Goal: Check status: Check status

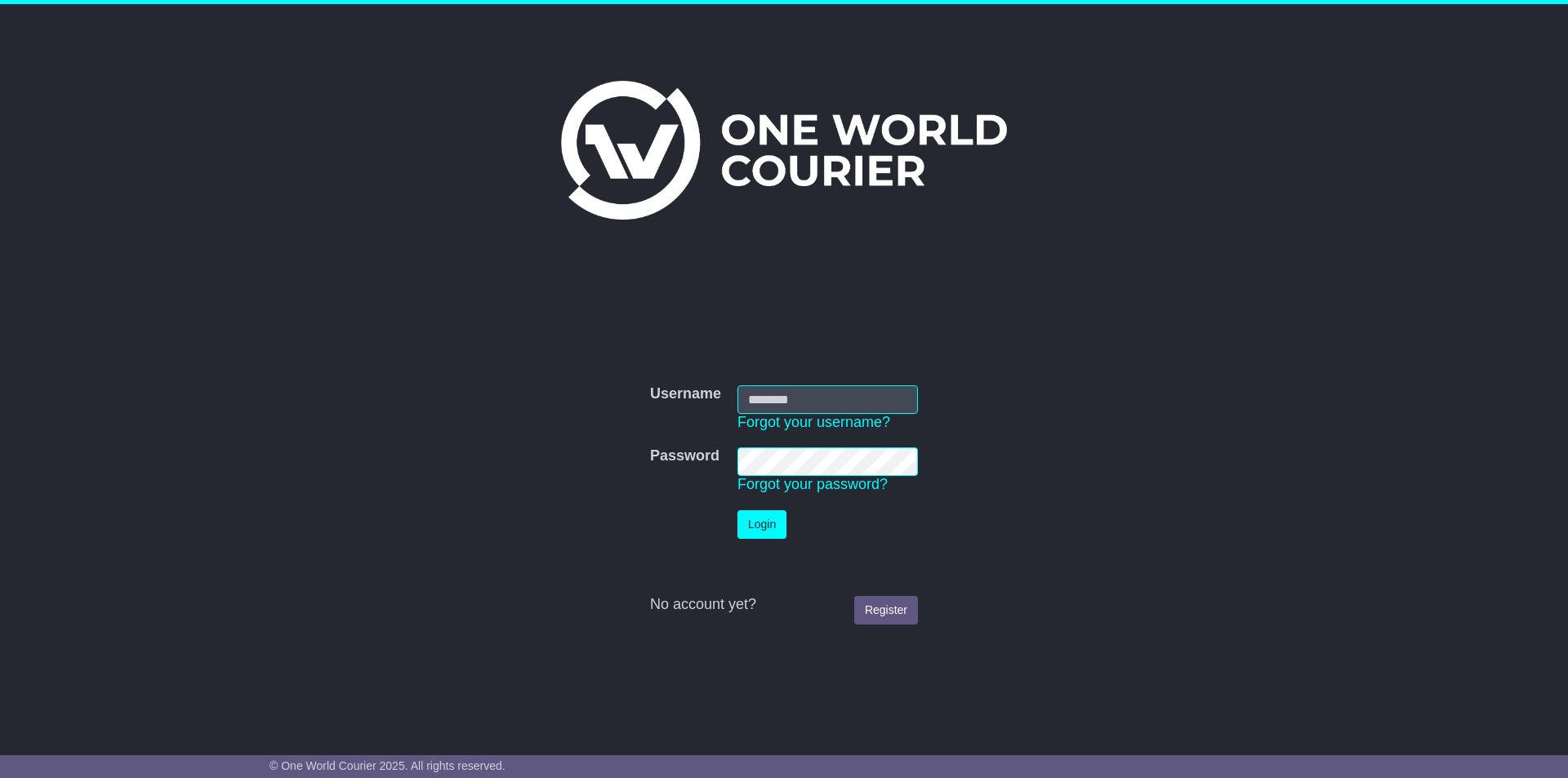
type input "**********"
click at [766, 536] on button "Login" at bounding box center [762, 524] width 49 height 28
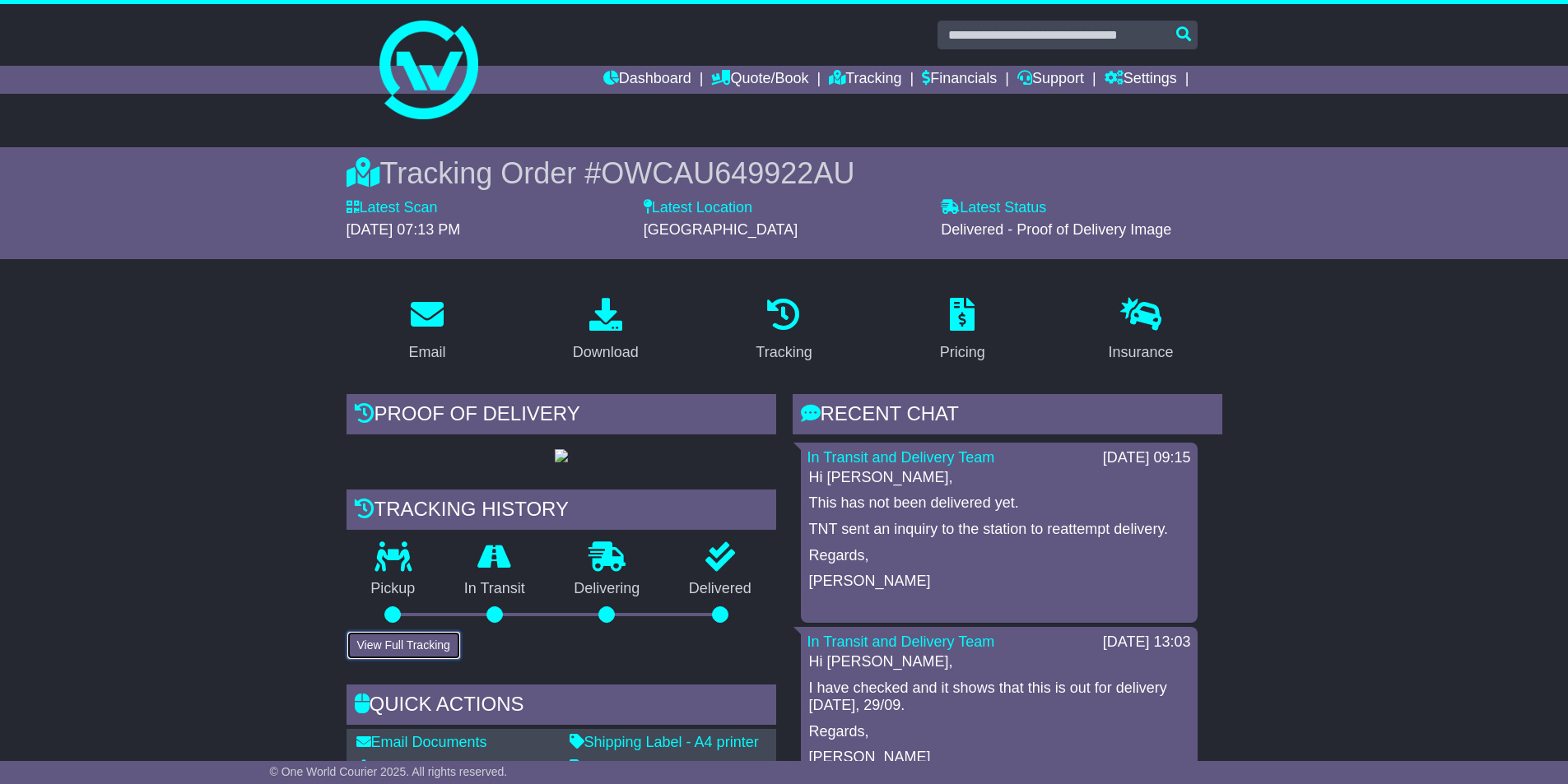
click at [430, 660] on button "View Full Tracking" at bounding box center [404, 645] width 115 height 29
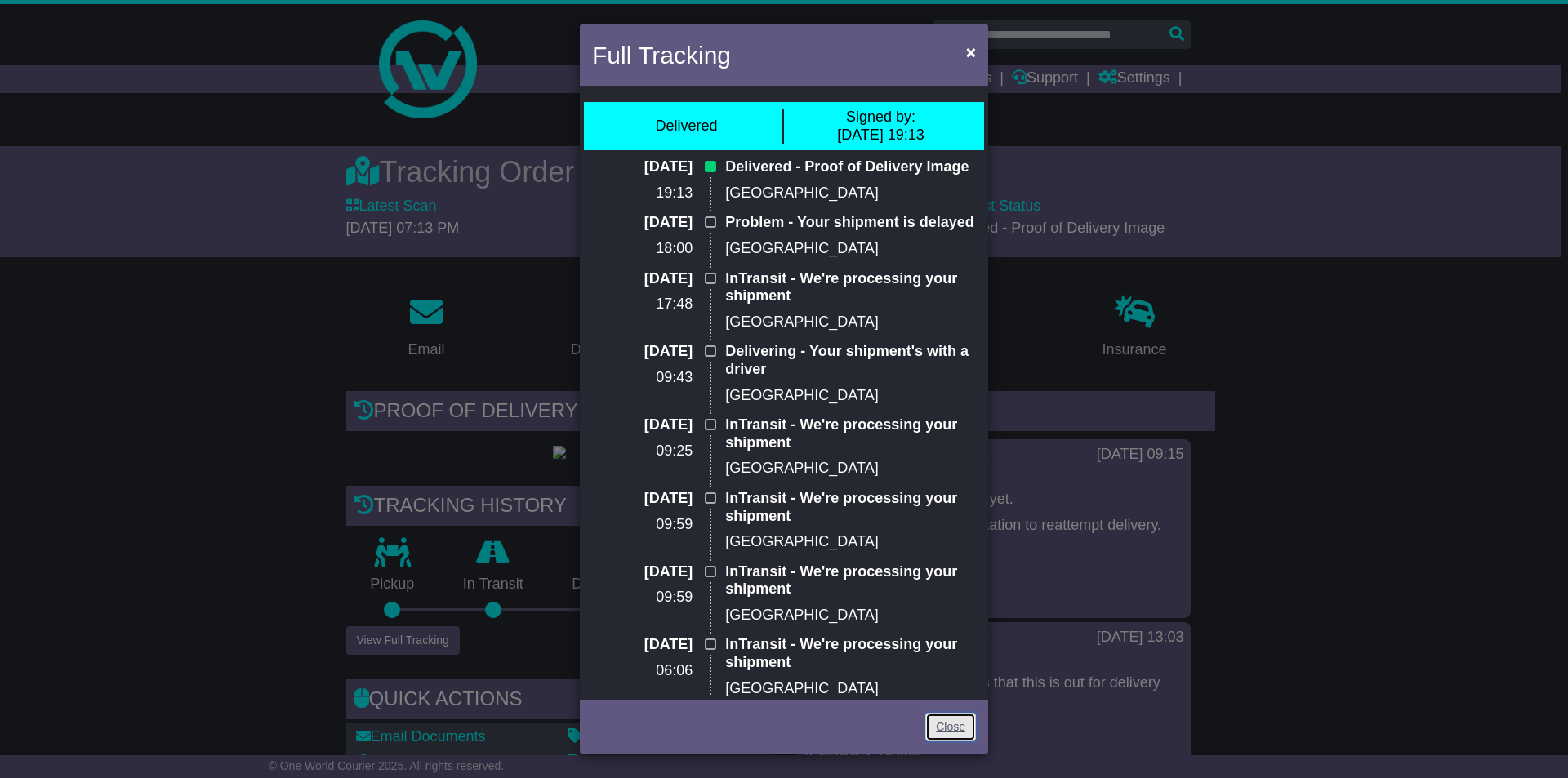
click at [964, 727] on link "Close" at bounding box center [950, 727] width 51 height 28
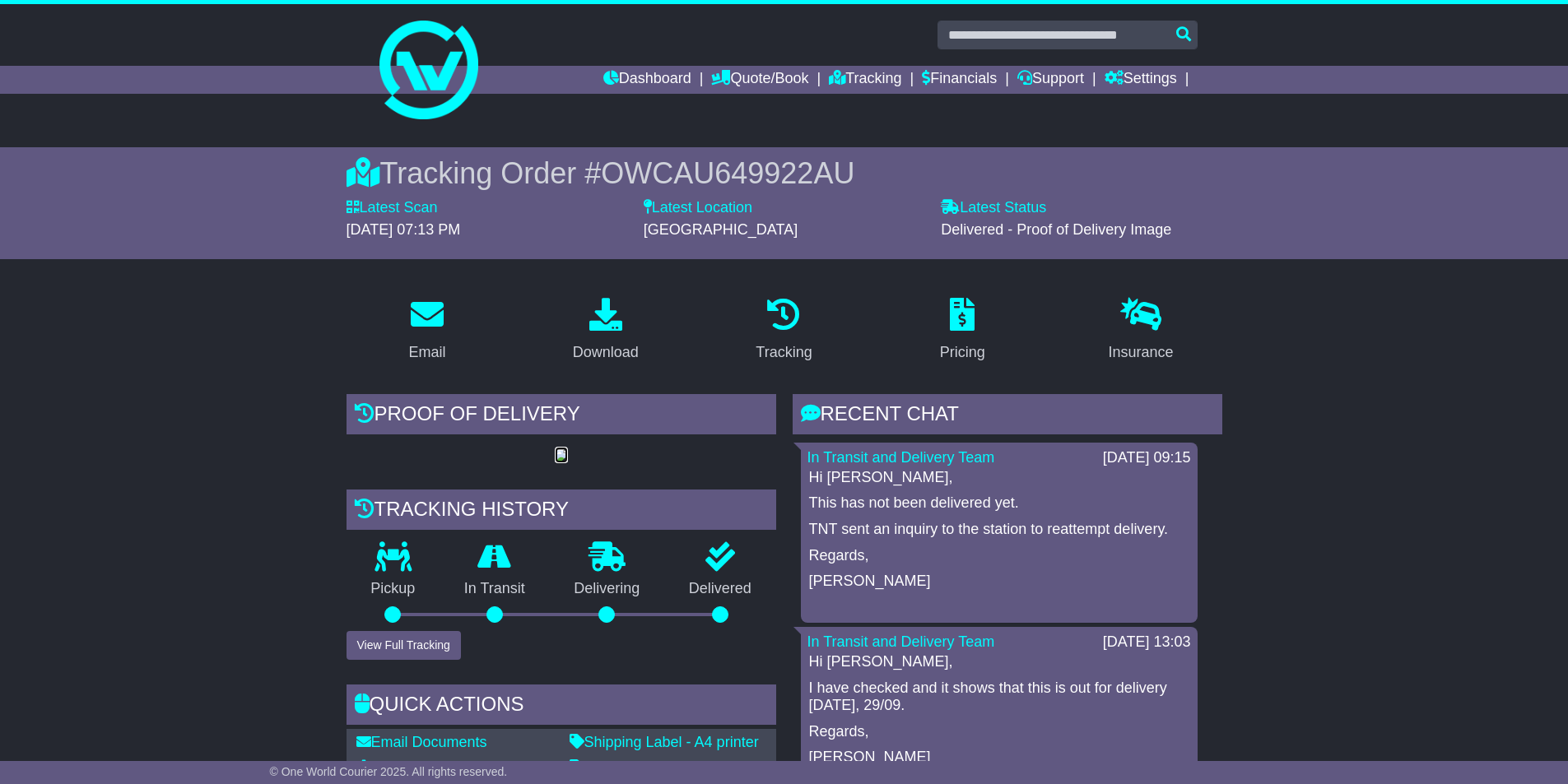
click at [555, 462] on img at bounding box center [561, 455] width 13 height 13
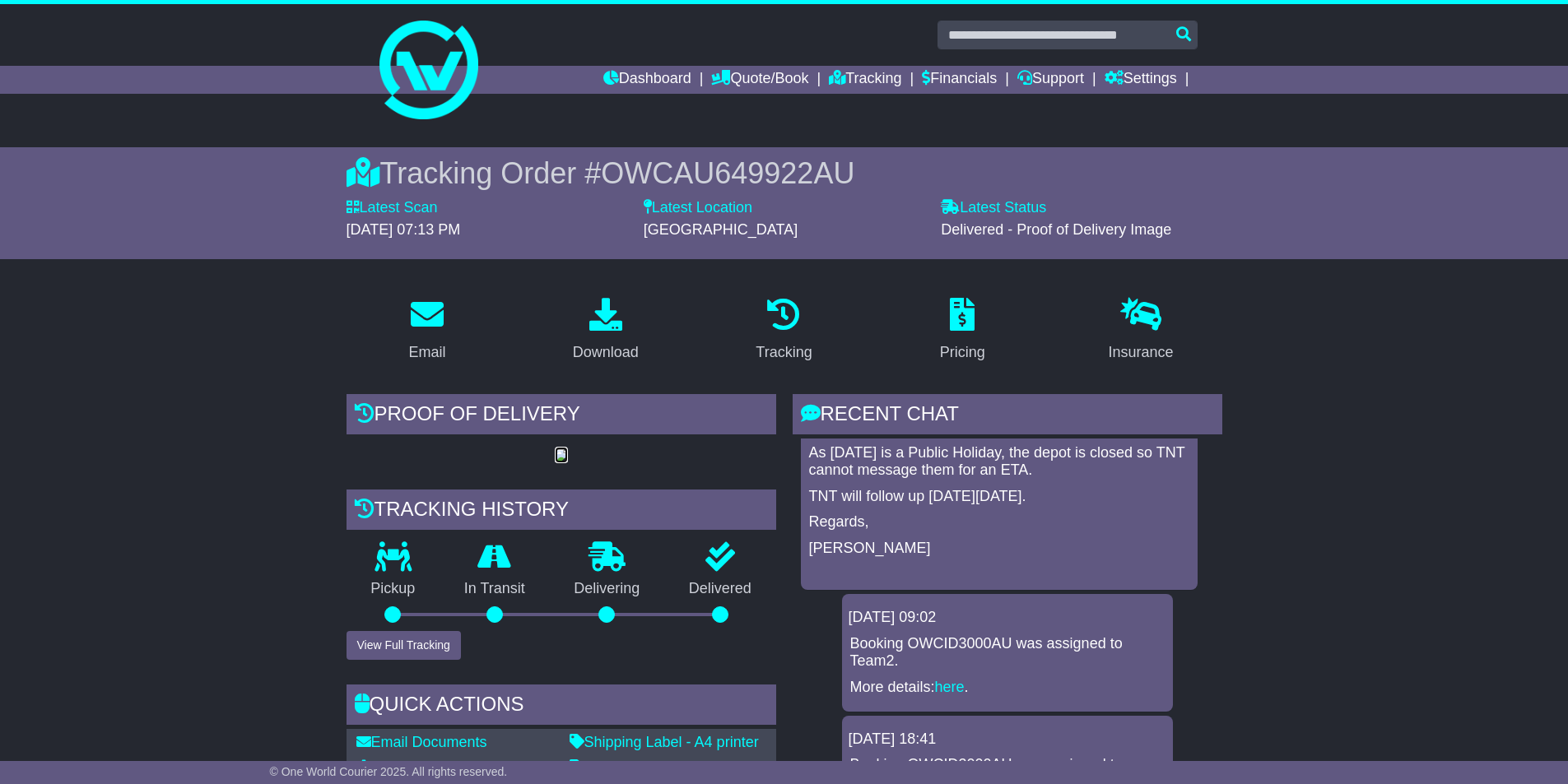
scroll to position [165, 0]
